Goal: Task Accomplishment & Management: Complete application form

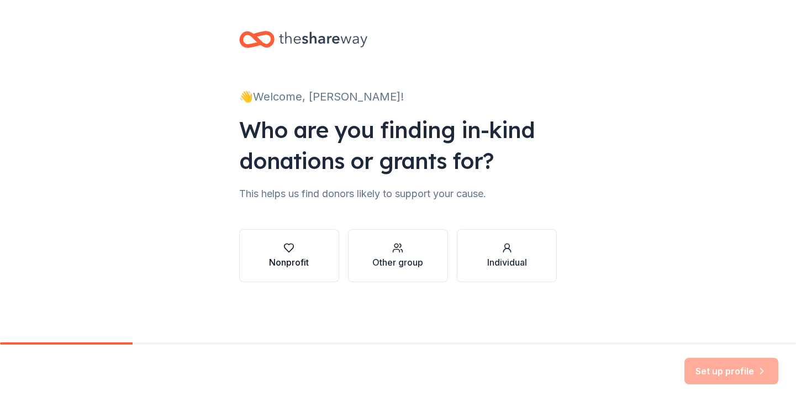
click at [295, 263] on div "Nonprofit" at bounding box center [289, 262] width 40 height 13
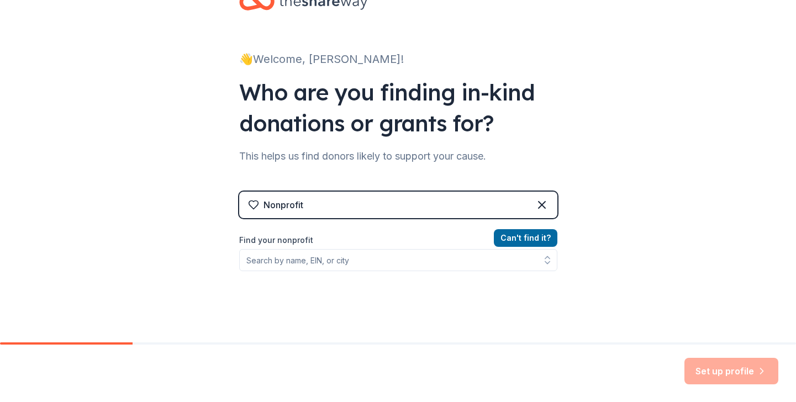
scroll to position [45, 0]
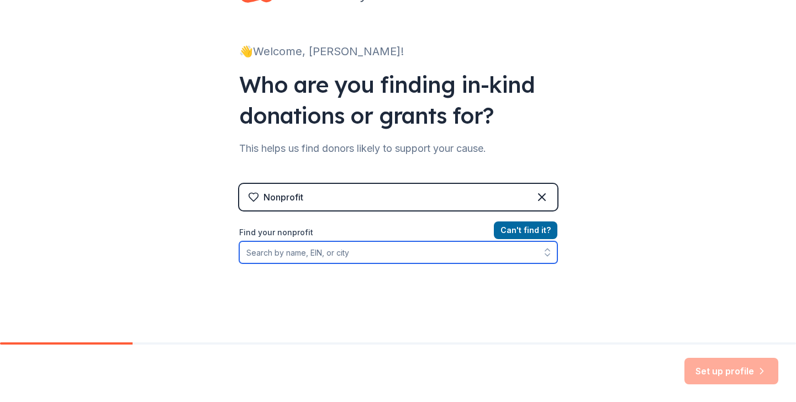
click at [335, 256] on input "Find your nonprofit" at bounding box center [398, 253] width 318 height 22
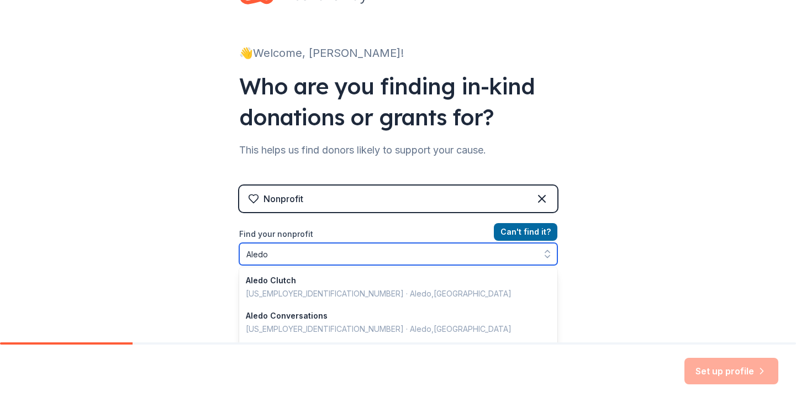
scroll to position [42, 0]
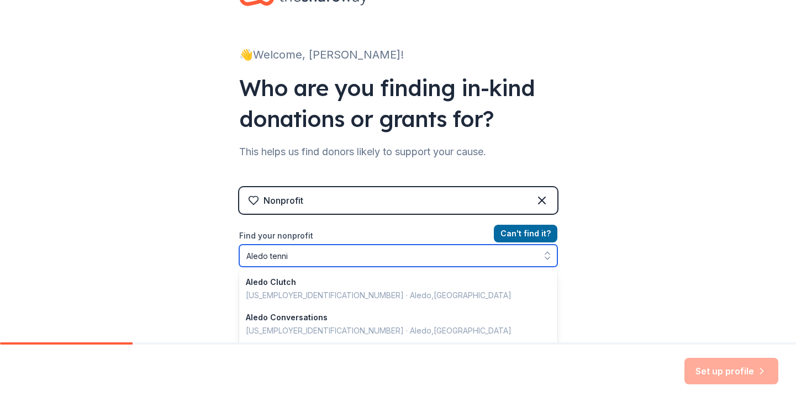
type input "Aledo tennis"
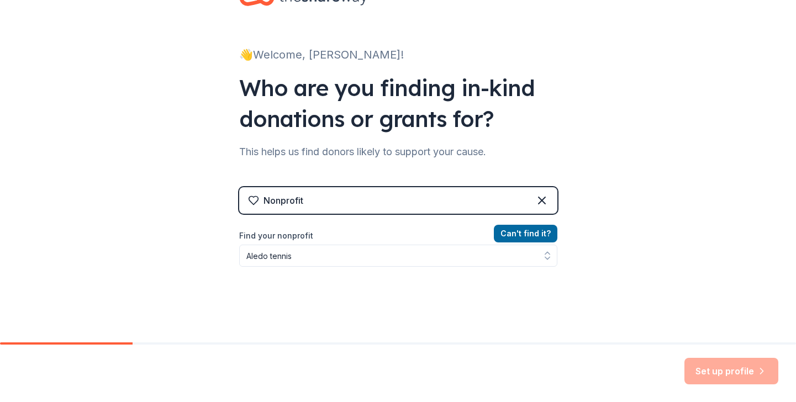
click at [493, 211] on div "Nonprofit" at bounding box center [398, 200] width 318 height 27
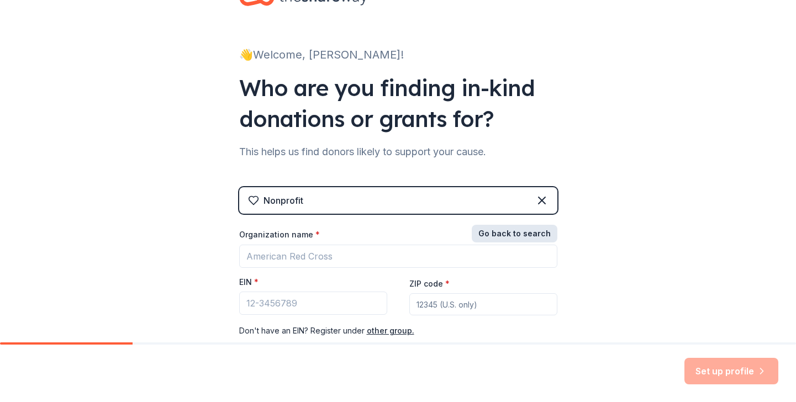
click at [503, 232] on button "Go back to search" at bounding box center [515, 234] width 86 height 18
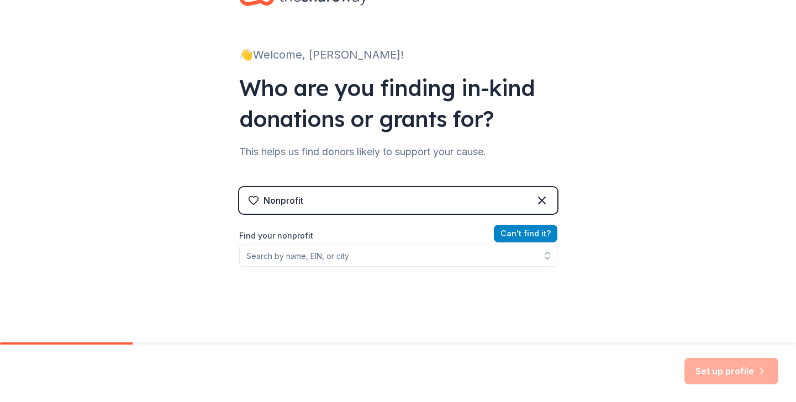
click at [503, 232] on button "Can ' t find it?" at bounding box center [526, 234] width 64 height 18
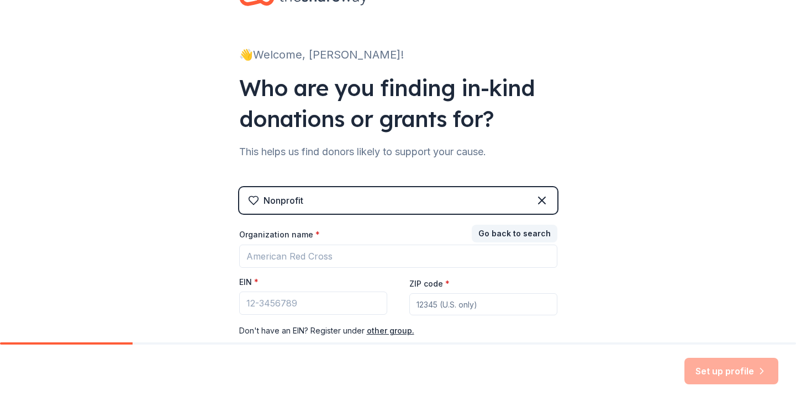
scroll to position [112, 0]
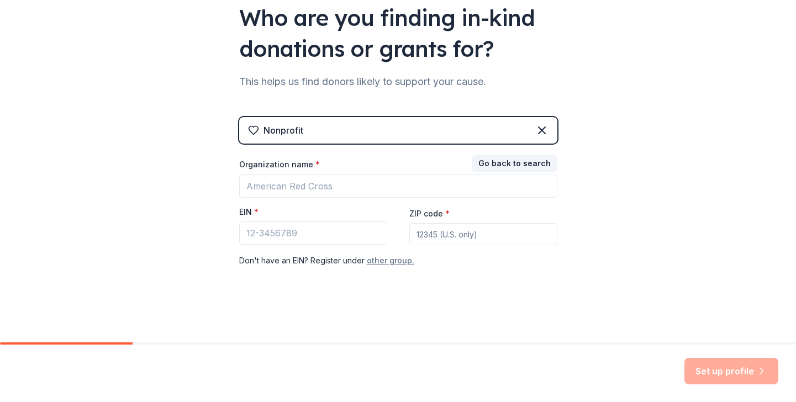
click at [401, 264] on button "other group." at bounding box center [391, 260] width 48 height 13
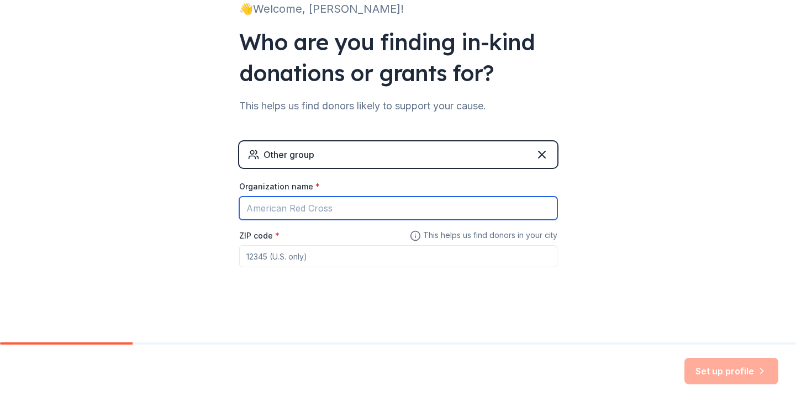
click at [390, 214] on input "Organization name *" at bounding box center [398, 208] width 318 height 23
type input "Tennis"
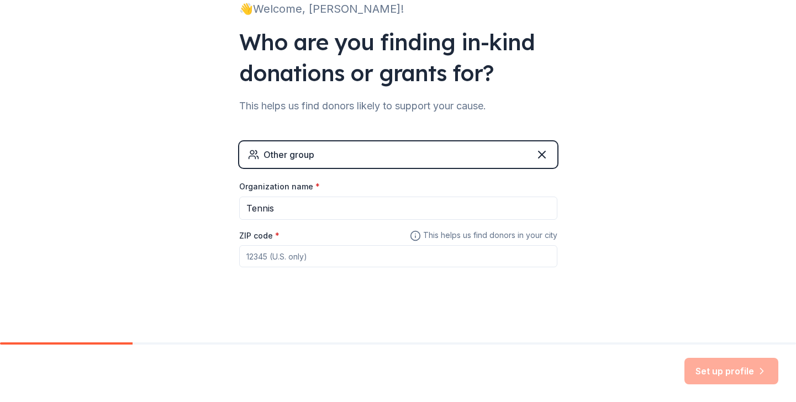
click at [399, 249] on input "ZIP code *" at bounding box center [398, 256] width 318 height 22
click at [341, 260] on input "ZIP code *" at bounding box center [398, 256] width 318 height 22
type input "76108"
click at [700, 380] on button "Set up profile" at bounding box center [732, 371] width 94 height 27
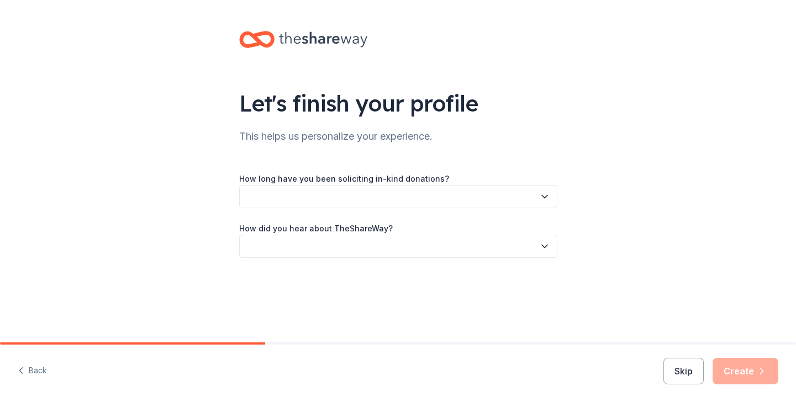
click at [541, 198] on icon "button" at bounding box center [544, 196] width 11 height 11
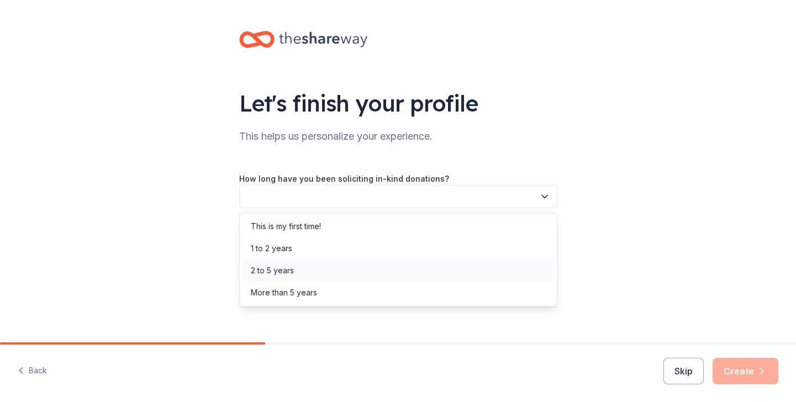
click at [524, 264] on div "2 to 5 years" at bounding box center [398, 271] width 313 height 22
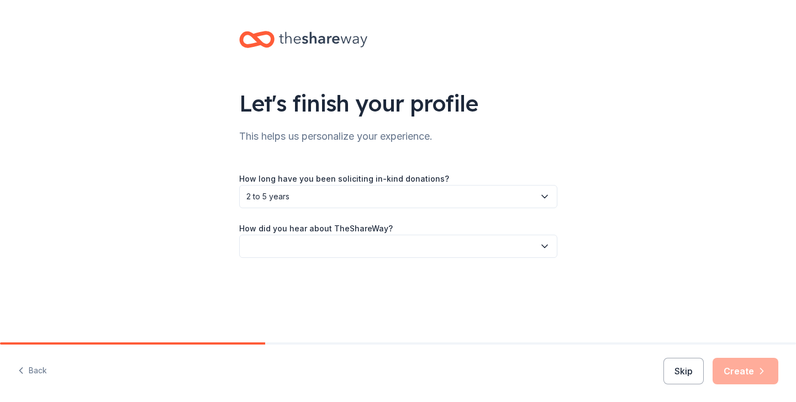
click at [522, 247] on button "button" at bounding box center [398, 246] width 318 height 23
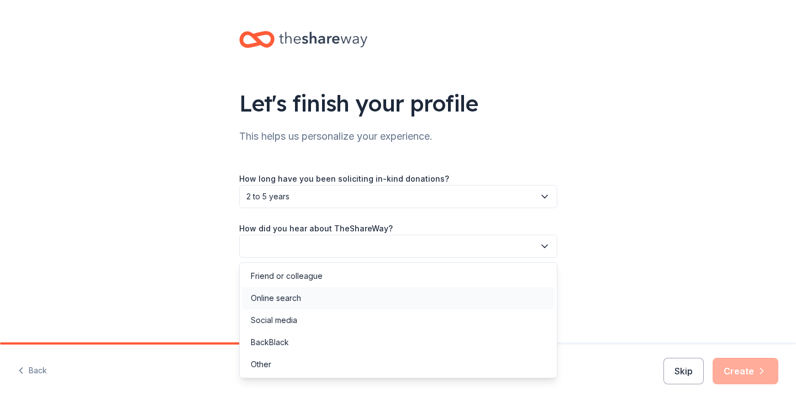
click at [512, 293] on div "Online search" at bounding box center [398, 298] width 313 height 22
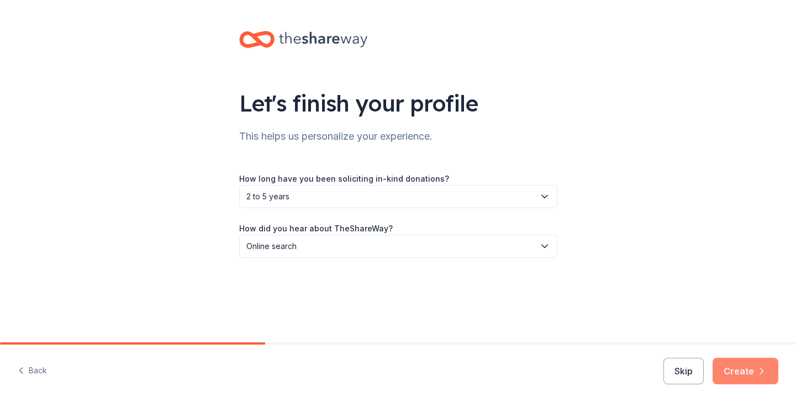
click at [719, 366] on button "Create" at bounding box center [746, 371] width 66 height 27
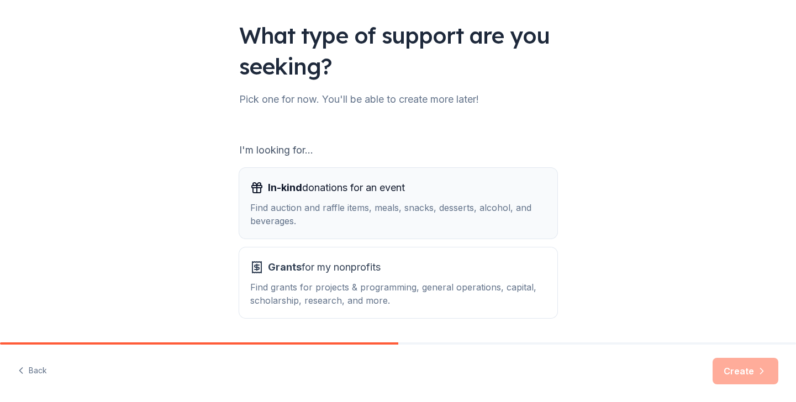
scroll to position [103, 0]
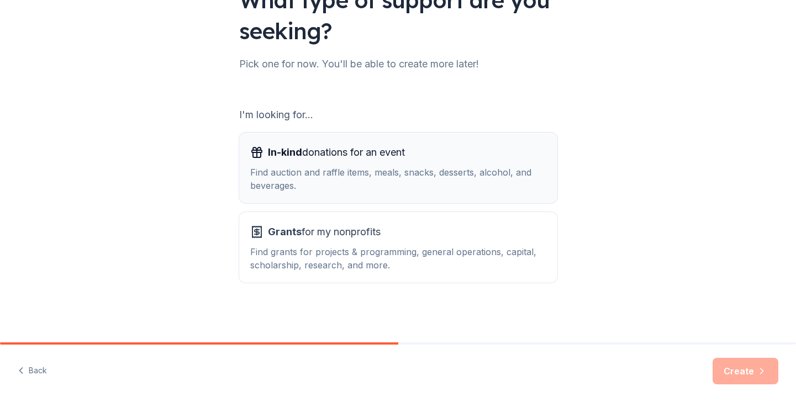
click at [528, 175] on div "Find auction and raffle items, meals, snacks, desserts, alcohol, and beverages." at bounding box center [398, 179] width 296 height 27
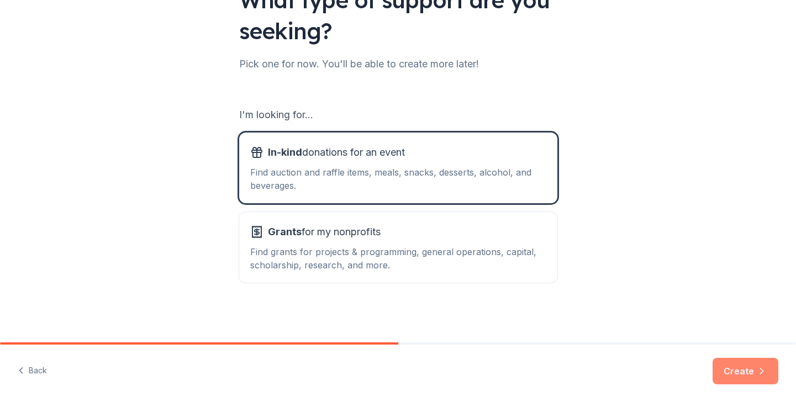
click at [734, 381] on button "Create" at bounding box center [746, 371] width 66 height 27
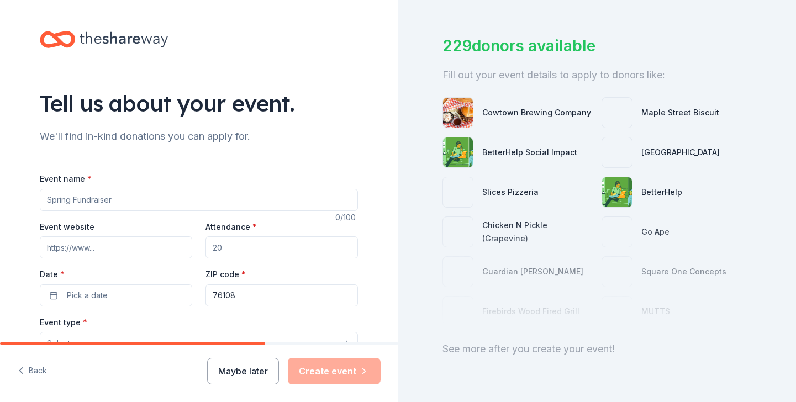
scroll to position [46, 0]
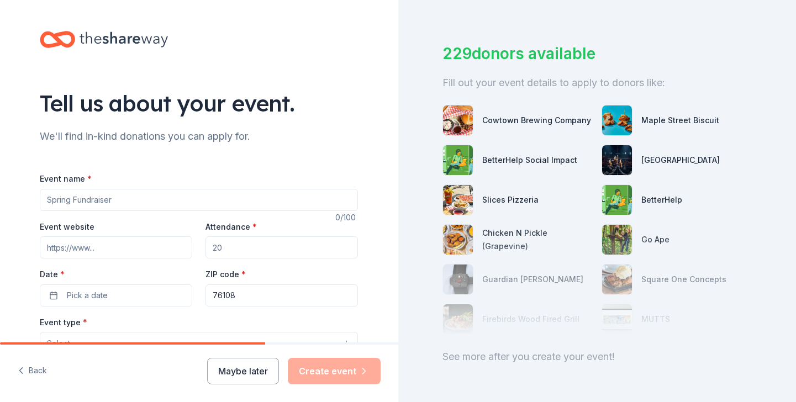
click at [293, 198] on input "Event name *" at bounding box center [199, 200] width 318 height 22
type input "Pickleball Fundraiser"
type input "2"
type input "150"
click at [174, 288] on button "Pick a date" at bounding box center [116, 296] width 153 height 22
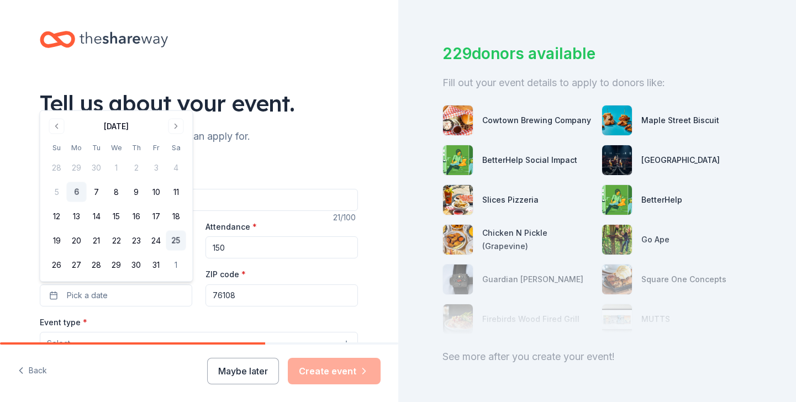
click at [173, 243] on button "25" at bounding box center [176, 241] width 20 height 20
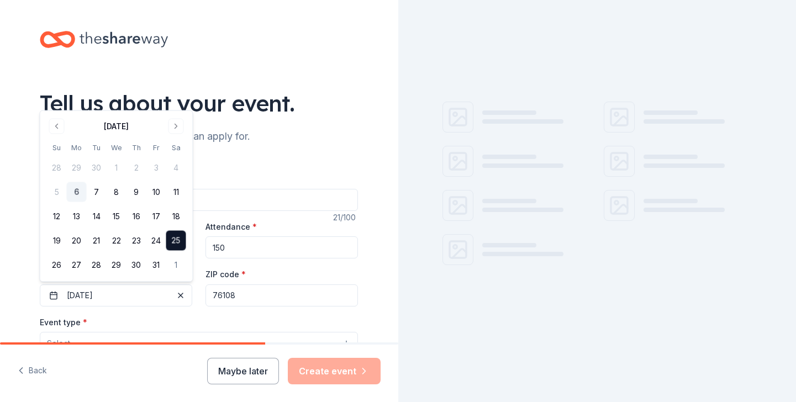
click at [235, 298] on input "76108" at bounding box center [282, 296] width 153 height 22
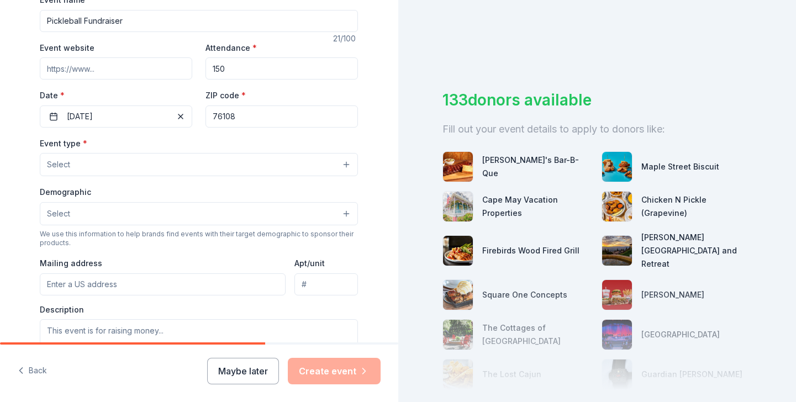
scroll to position [180, 0]
click at [261, 163] on button "Select" at bounding box center [199, 164] width 318 height 23
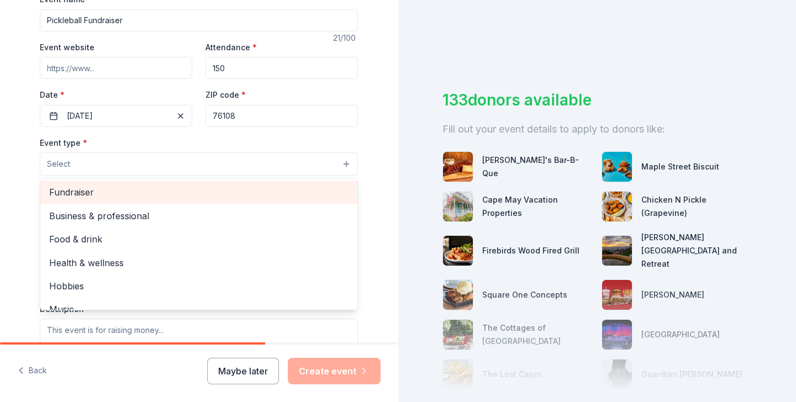
click at [255, 187] on span "Fundraiser" at bounding box center [199, 192] width 300 height 14
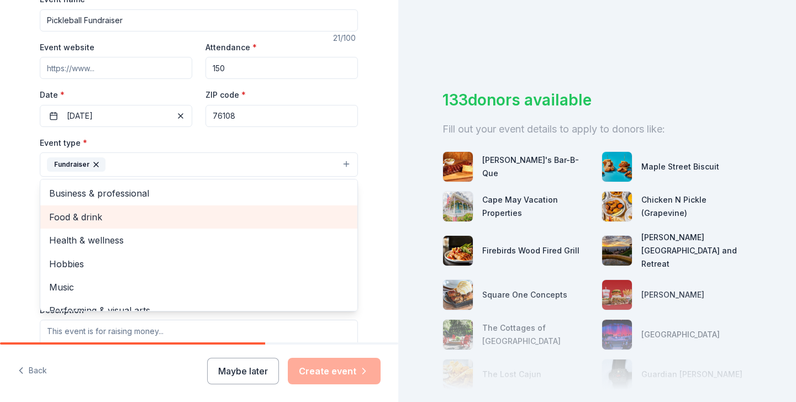
scroll to position [13, 0]
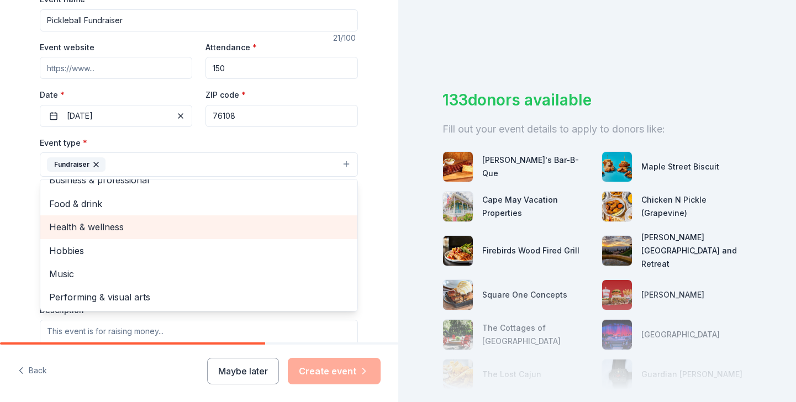
click at [245, 216] on div "Health & wellness" at bounding box center [198, 227] width 317 height 23
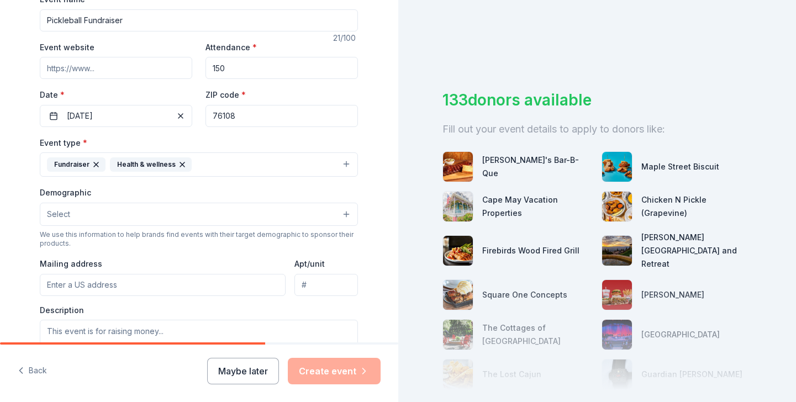
click at [181, 160] on icon "button" at bounding box center [182, 164] width 9 height 9
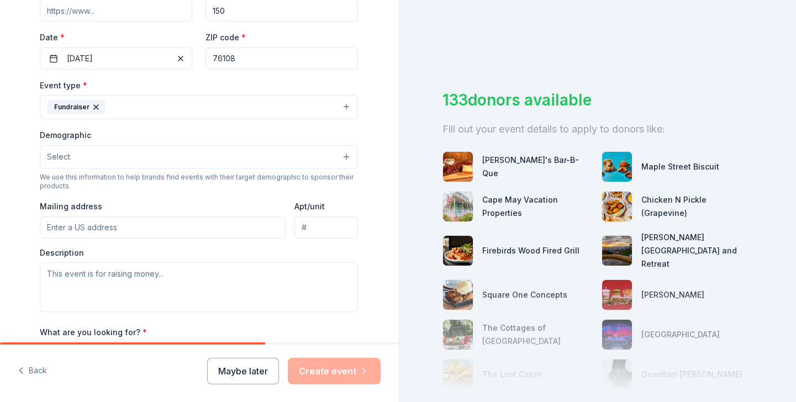
scroll to position [239, 0]
click at [228, 160] on button "Select" at bounding box center [199, 155] width 318 height 23
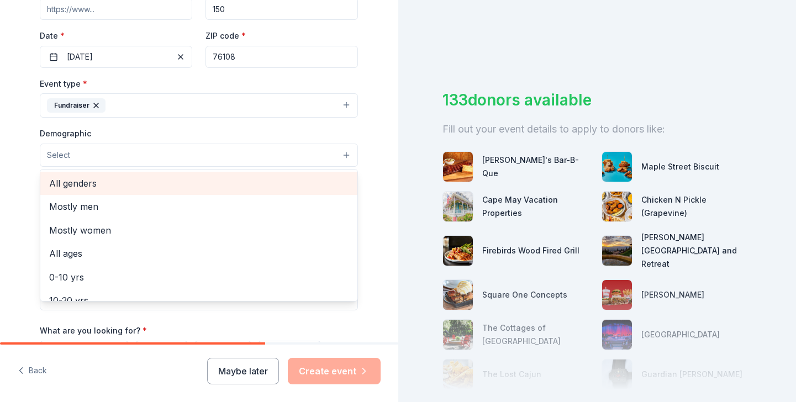
click at [223, 188] on span "All genders" at bounding box center [199, 183] width 300 height 14
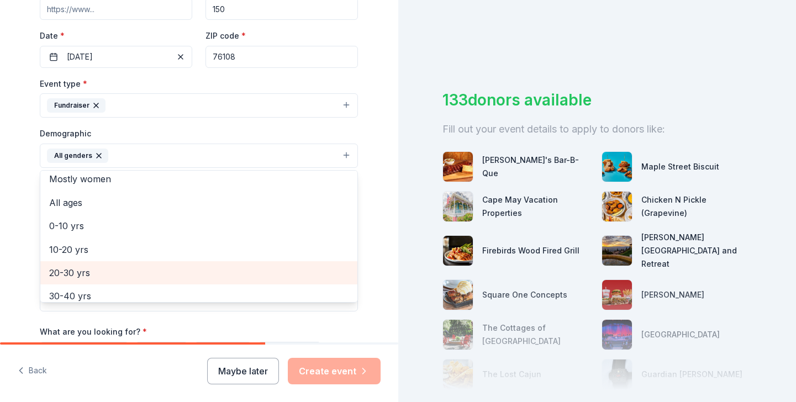
scroll to position [0, 0]
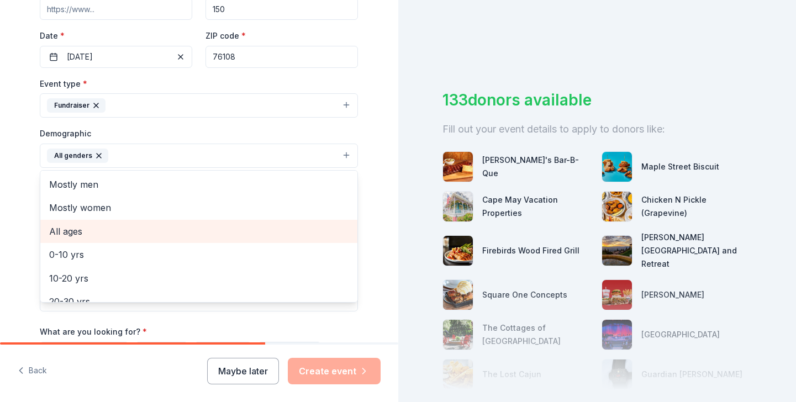
click at [137, 227] on span "All ages" at bounding box center [199, 231] width 300 height 14
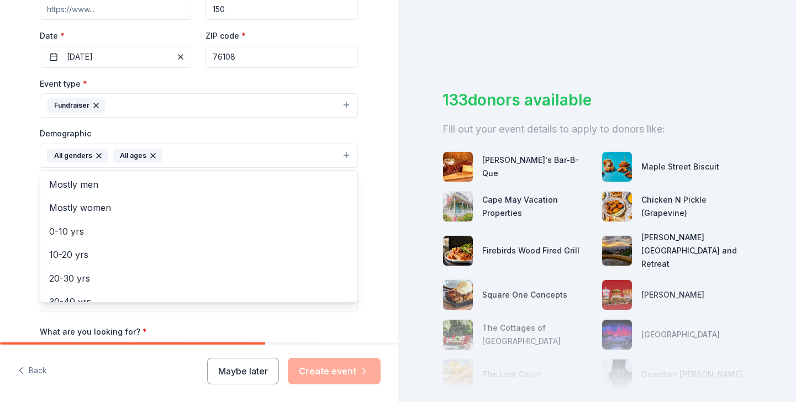
click at [21, 225] on div "Tell us about your event. We'll find in-kind donations you can apply for. Event…" at bounding box center [199, 130] width 398 height 738
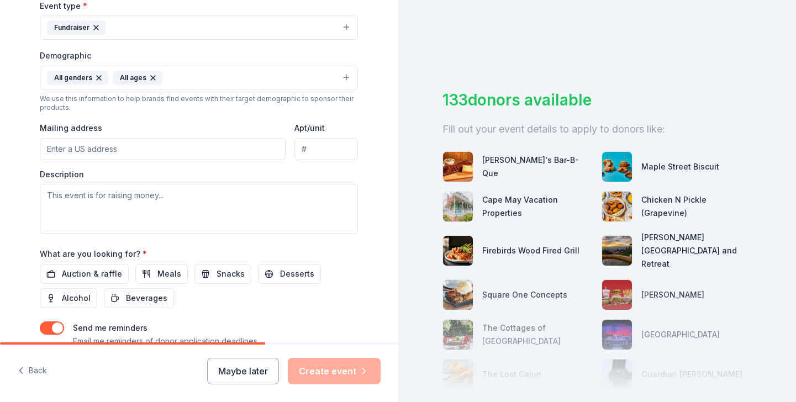
scroll to position [348, 0]
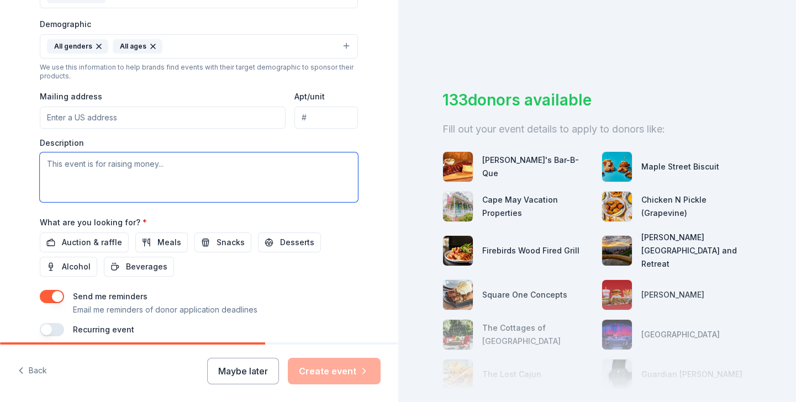
click at [89, 192] on textarea at bounding box center [199, 178] width 318 height 50
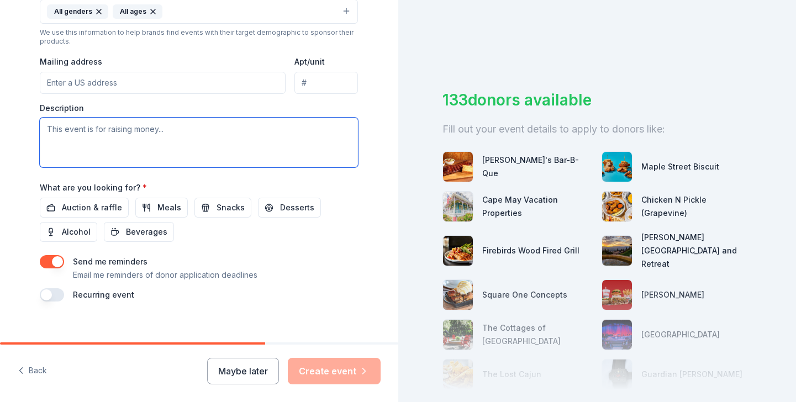
scroll to position [395, 0]
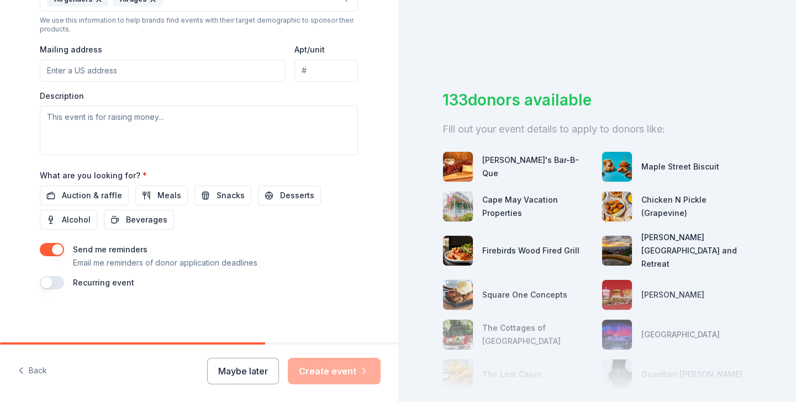
click at [57, 251] on button "button" at bounding box center [52, 249] width 24 height 13
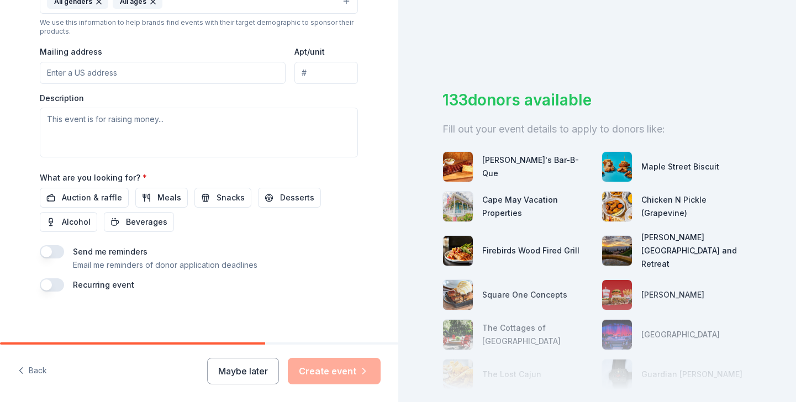
click at [255, 81] on input "Mailing address" at bounding box center [163, 73] width 246 height 22
type input "[STREET_ADDRESS][PERSON_NAME]"
type input "76126"
drag, startPoint x: 150, startPoint y: 75, endPoint x: -6, endPoint y: 60, distance: 156.6
click at [0, 60] on html "Tell us about your event. We'll find in-kind donations you can apply for. Event…" at bounding box center [398, 201] width 796 height 402
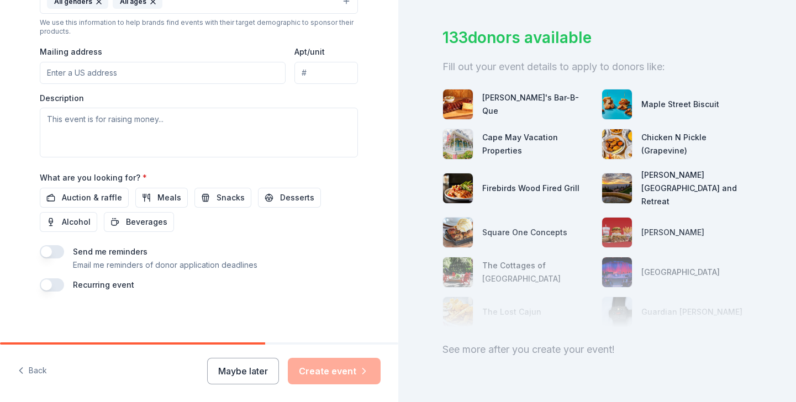
scroll to position [395, 0]
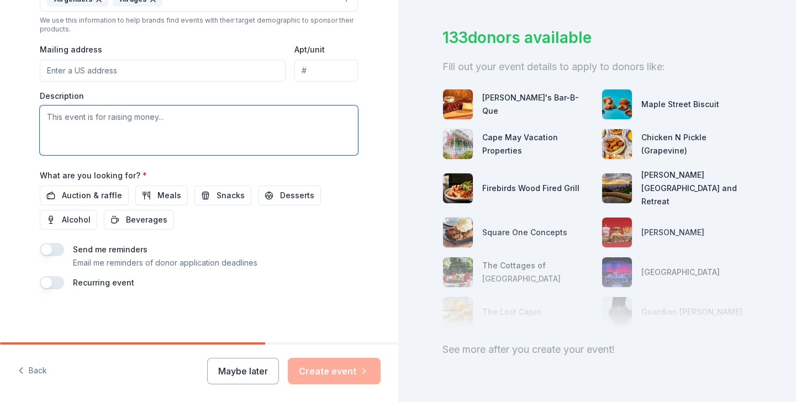
click at [279, 125] on textarea at bounding box center [199, 131] width 318 height 50
type textarea "s"
click at [327, 377] on div "Maybe later Create event" at bounding box center [294, 371] width 174 height 27
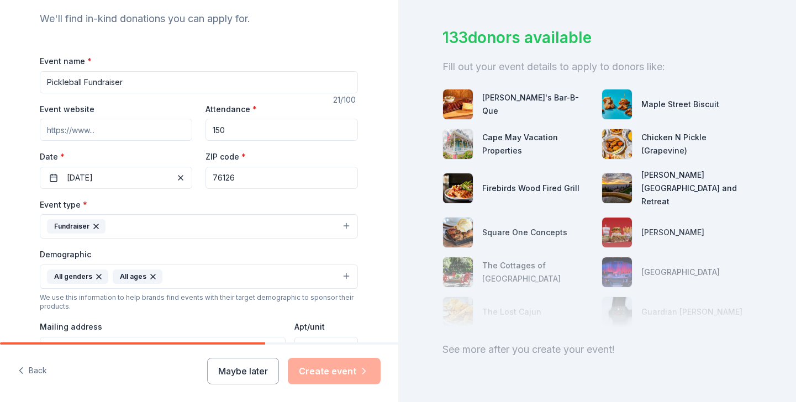
scroll to position [55, 0]
